Goal: Communication & Community: Answer question/provide support

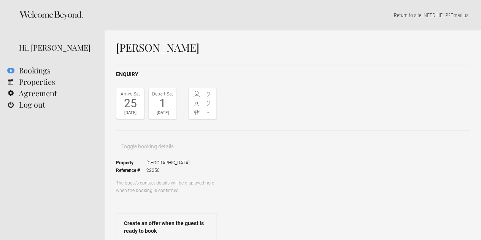
drag, startPoint x: 318, startPoint y: 113, endPoint x: 287, endPoint y: 115, distance: 30.5
drag, startPoint x: 272, startPoint y: 113, endPoint x: 268, endPoint y: 113, distance: 4.2
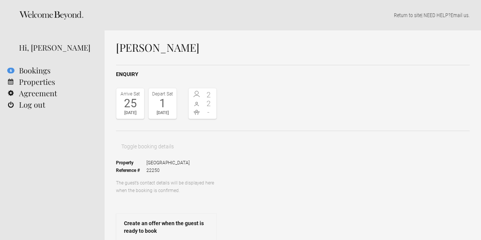
drag, startPoint x: 367, startPoint y: 114, endPoint x: 322, endPoint y: 116, distance: 44.9
drag, startPoint x: 286, startPoint y: 121, endPoint x: 236, endPoint y: 98, distance: 54.8
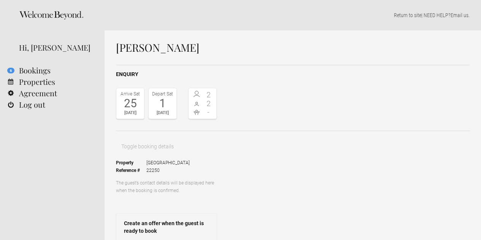
drag, startPoint x: 294, startPoint y: 125, endPoint x: 235, endPoint y: 99, distance: 64.5
paste textarea "Just to note, the pool isn’t heated — but thanks to our typically warm and sunn…"
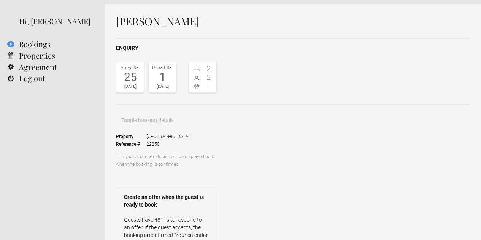
scroll to position [38, 0]
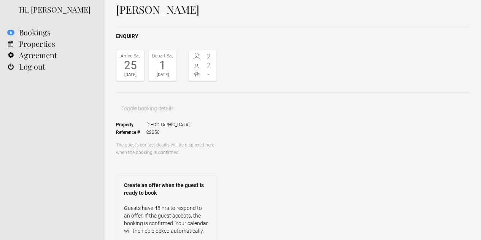
type textarea "Hi [PERSON_NAME], Just to note, the pool isn’t heated — but thanks to our typic…"
